Goal: Task Accomplishment & Management: Manage account settings

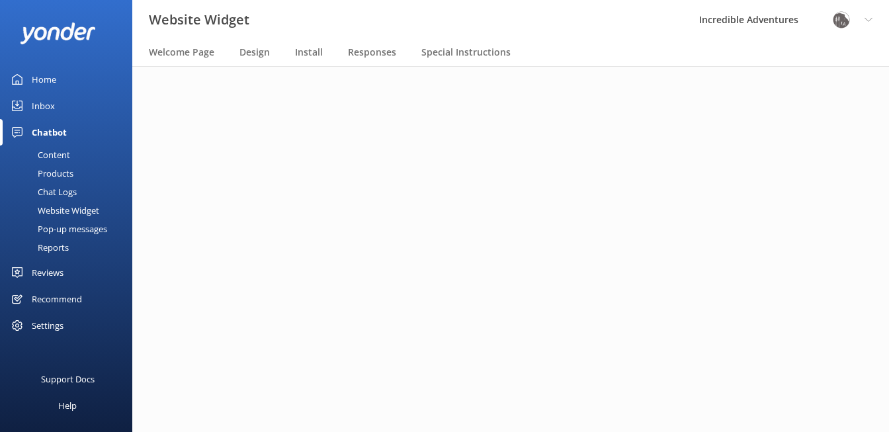
click at [516, 28] on div "Website Widget Incredible Adventures Profile Settings Logout" at bounding box center [444, 20] width 889 height 40
click at [198, 54] on span "Welcome Page" at bounding box center [181, 52] width 65 height 13
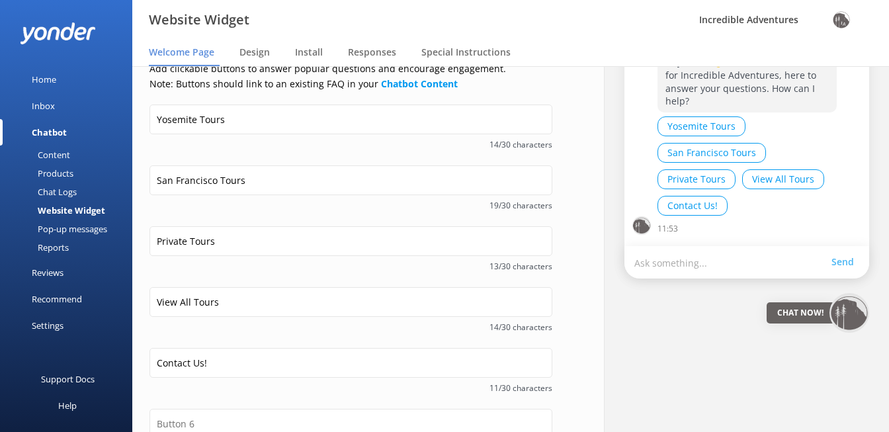
scroll to position [202, 0]
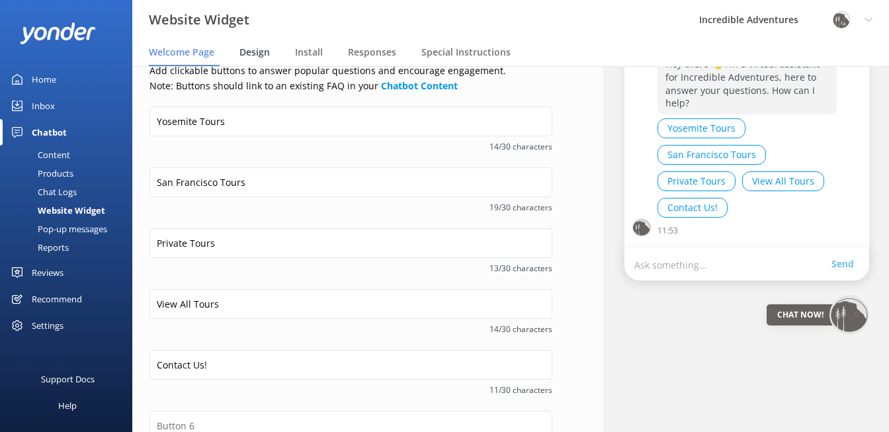
click at [245, 56] on span "Design" at bounding box center [254, 52] width 30 height 13
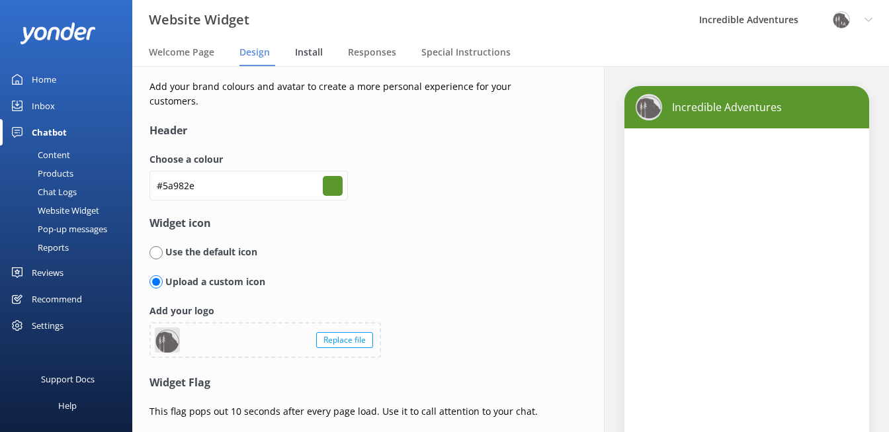
click at [313, 52] on span "Install" at bounding box center [309, 52] width 28 height 13
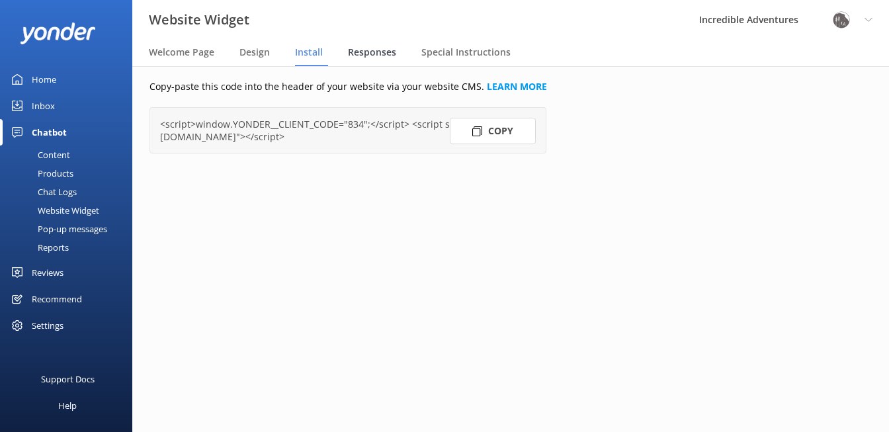
click at [370, 56] on span "Responses" at bounding box center [372, 52] width 48 height 13
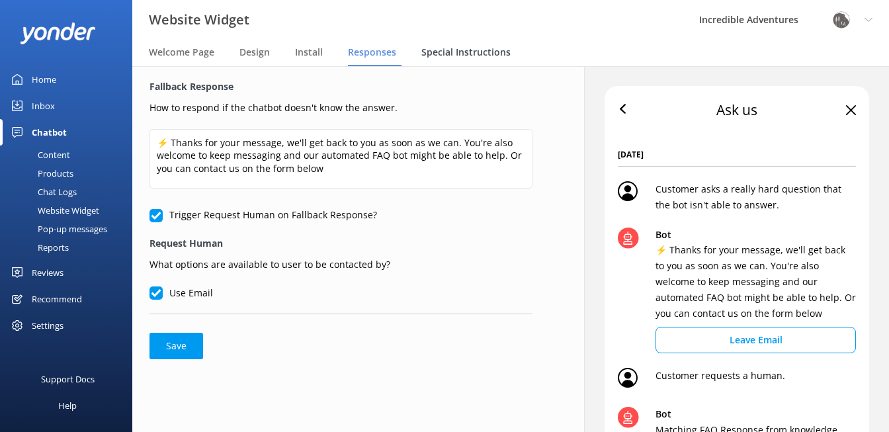
click at [459, 51] on span "Special Instructions" at bounding box center [465, 52] width 89 height 13
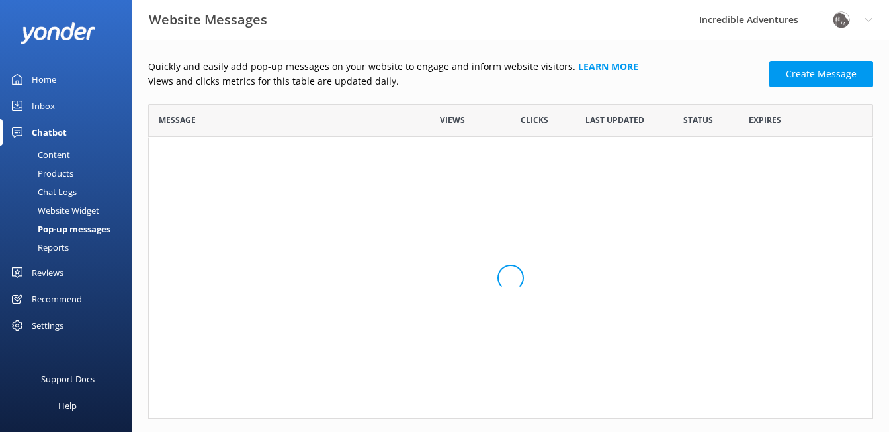
scroll to position [315, 725]
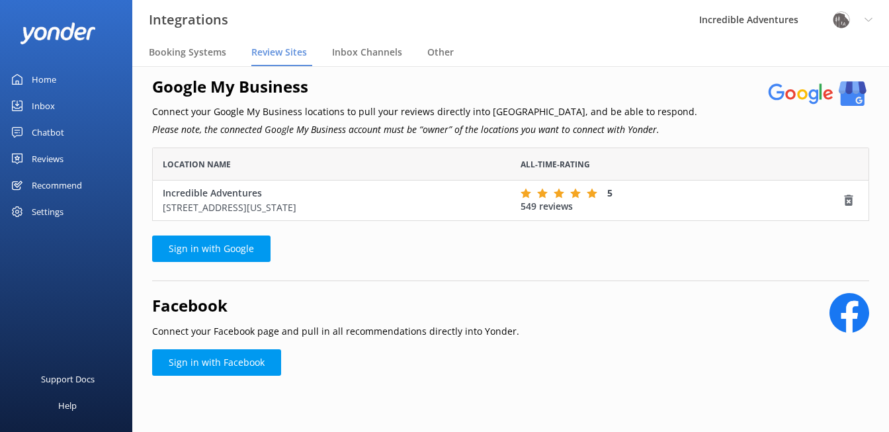
scroll to position [11, 0]
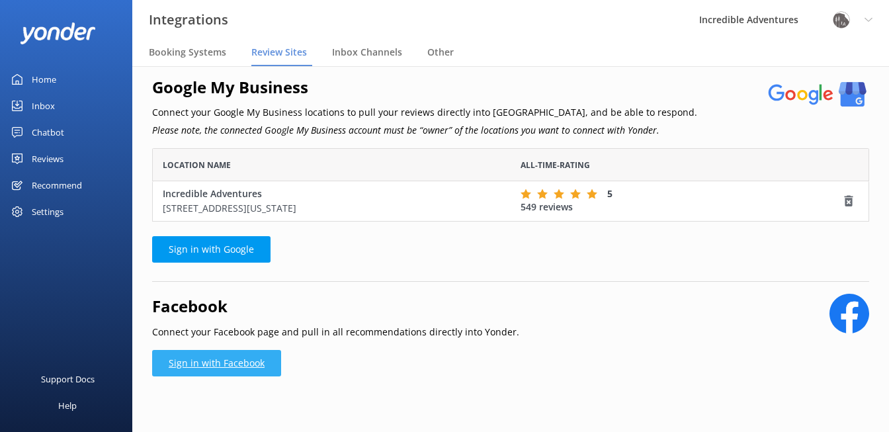
click at [209, 350] on link "Sign in with Facebook" at bounding box center [216, 363] width 129 height 26
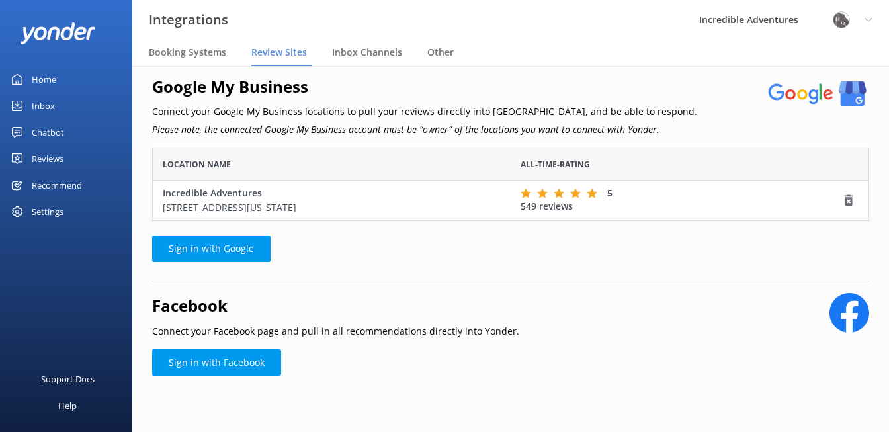
scroll to position [11, 0]
click at [208, 55] on span "Booking Systems" at bounding box center [187, 52] width 77 height 13
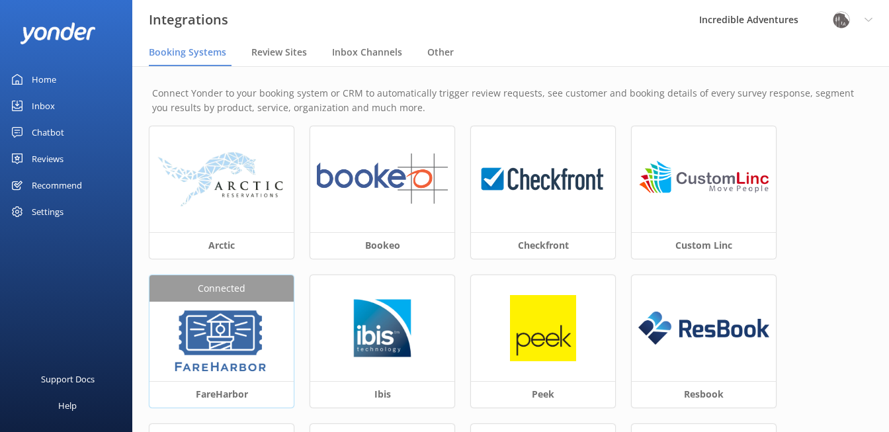
click at [227, 327] on img at bounding box center [221, 341] width 100 height 66
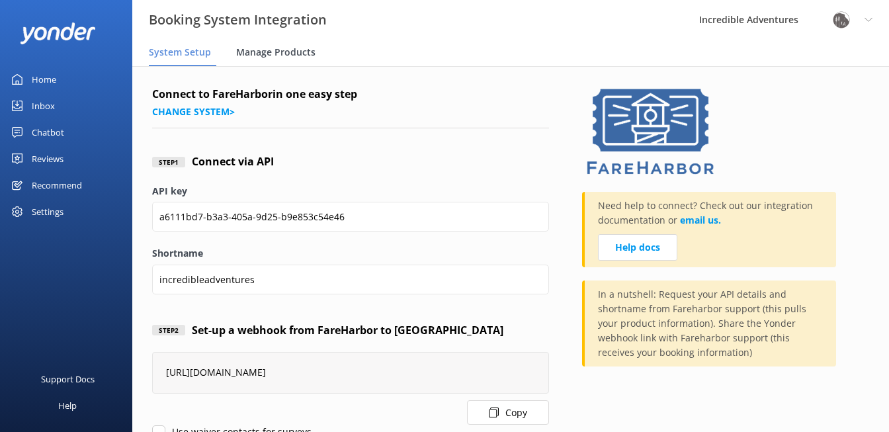
click at [276, 54] on span "Manage Products" at bounding box center [275, 52] width 79 height 13
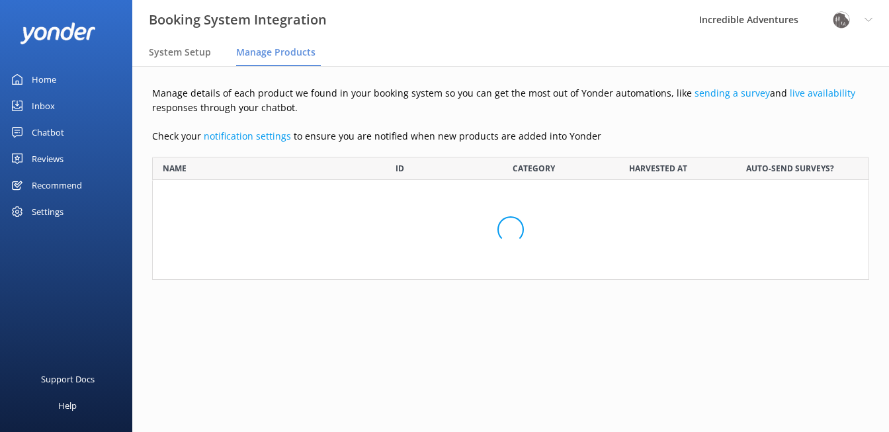
scroll to position [2470, 717]
